Goal: Information Seeking & Learning: Learn about a topic

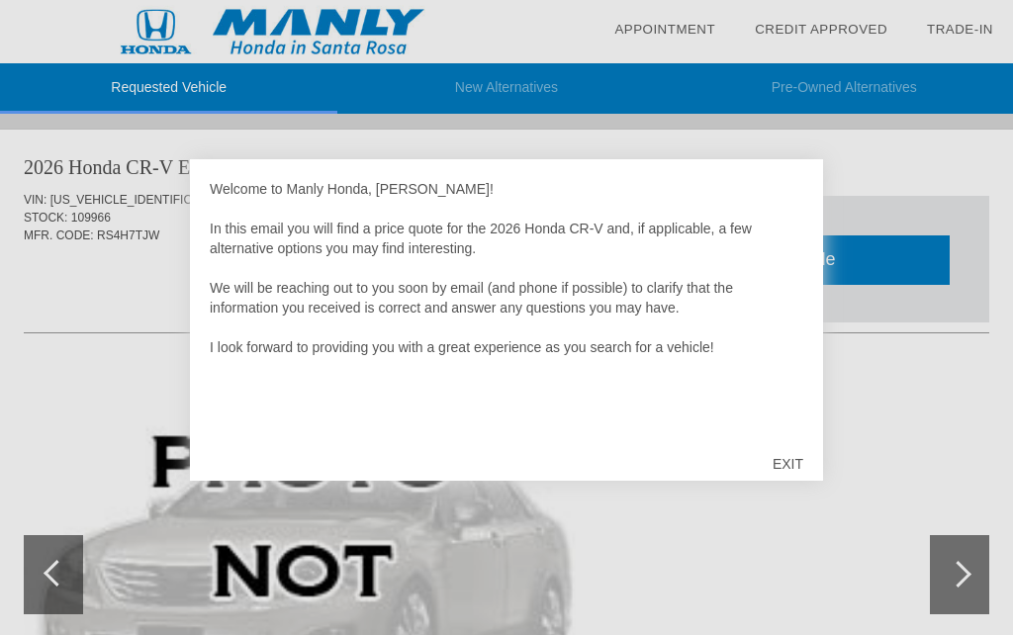
click at [792, 464] on div "EXIT" at bounding box center [788, 463] width 70 height 59
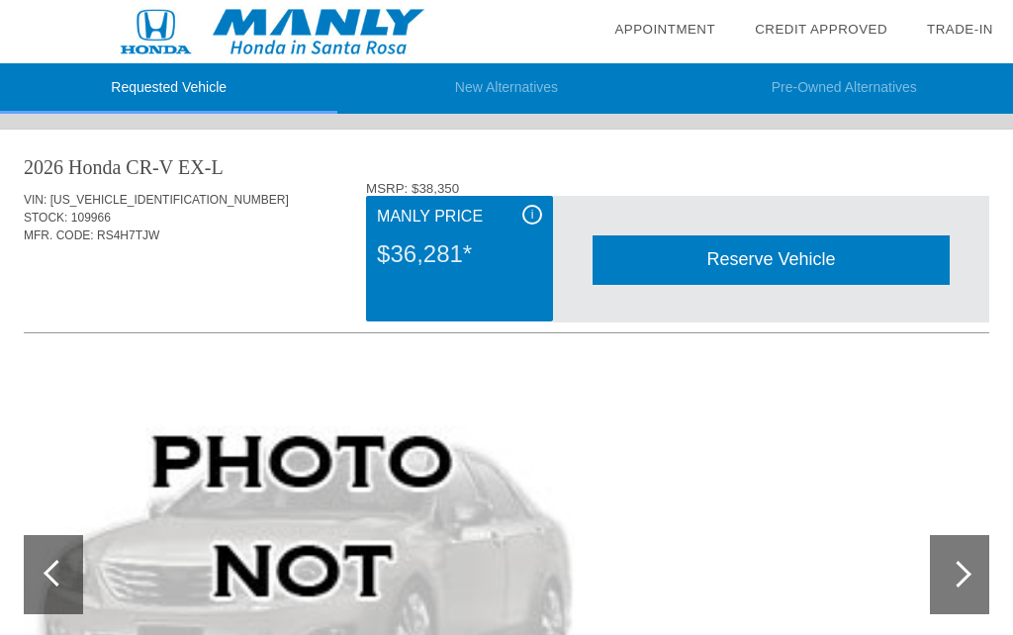
click at [536, 220] on div "i" at bounding box center [532, 215] width 20 height 20
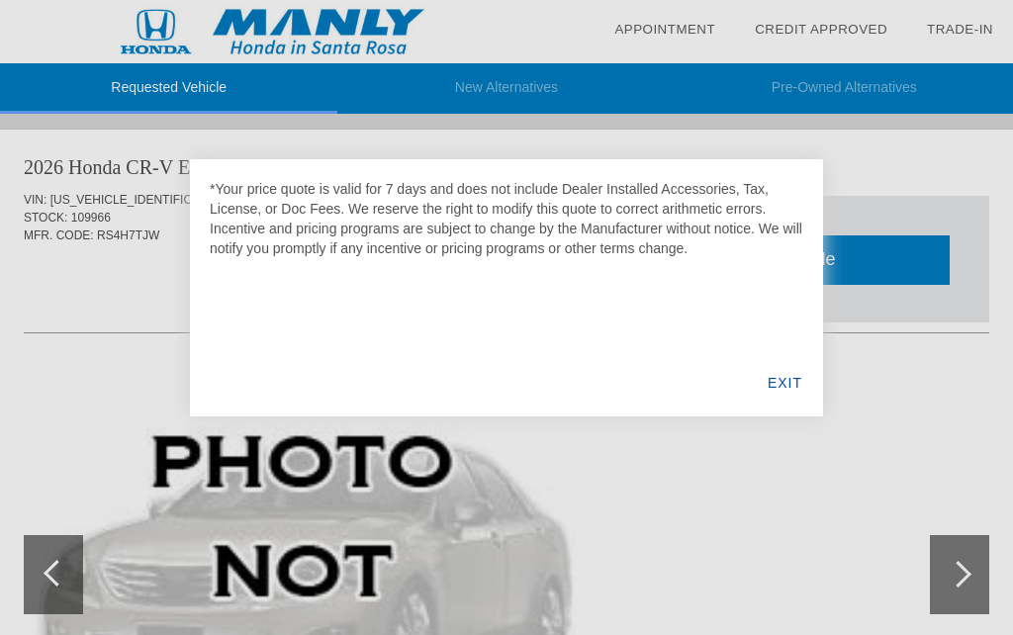
click at [784, 389] on div "EXIT" at bounding box center [785, 382] width 76 height 67
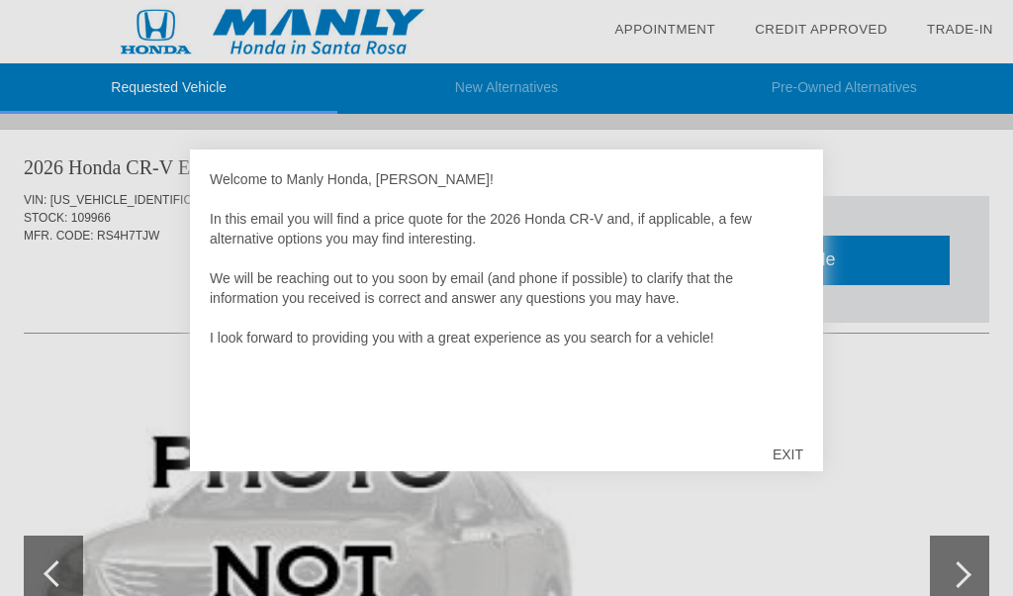
click at [799, 438] on div "EXIT" at bounding box center [788, 453] width 70 height 59
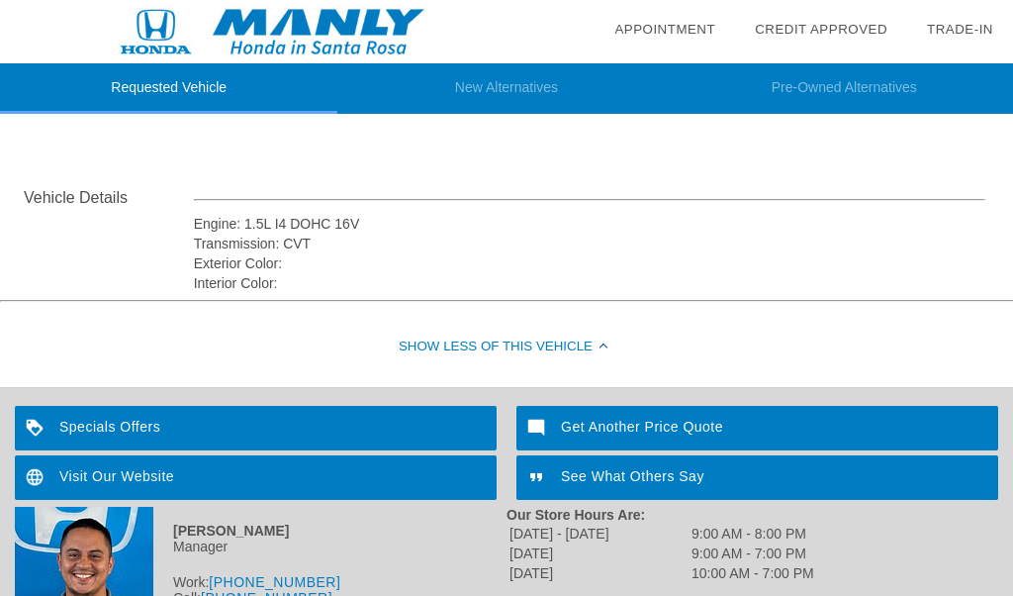
scroll to position [664, 0]
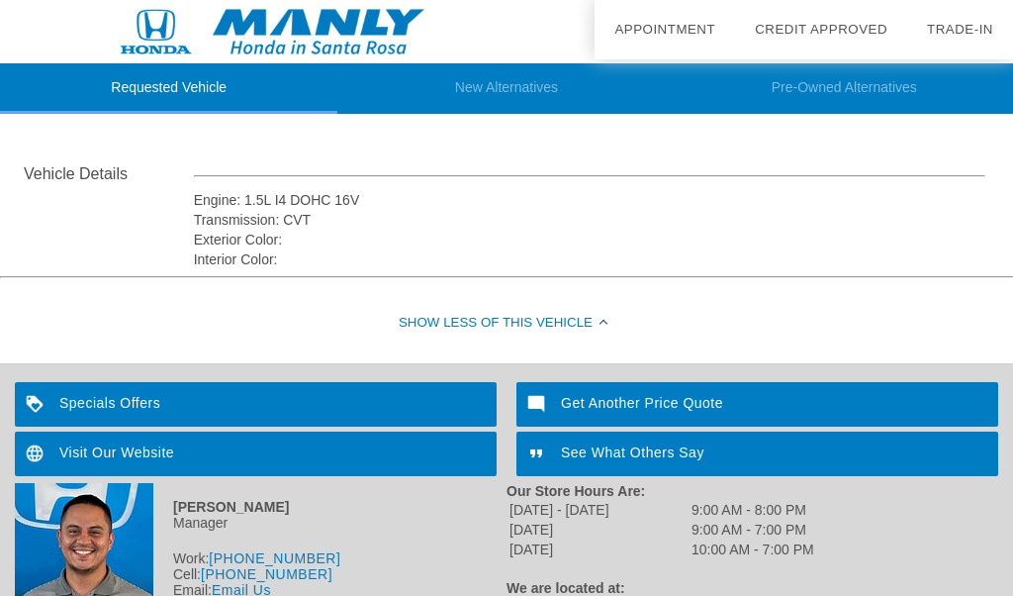
click at [136, 394] on div "Specials Offers" at bounding box center [256, 404] width 482 height 45
